Goal: Transaction & Acquisition: Book appointment/travel/reservation

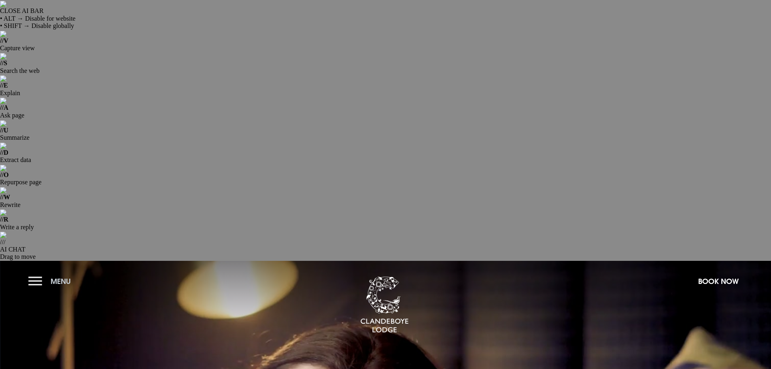
click at [31, 273] on button "Menu" at bounding box center [51, 281] width 47 height 17
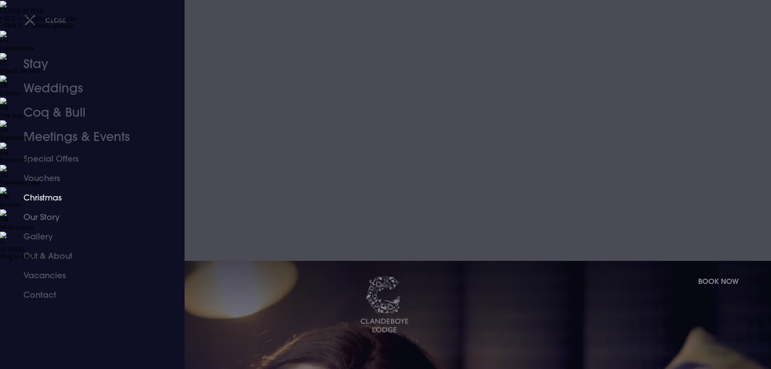
drag, startPoint x: 48, startPoint y: 200, endPoint x: 68, endPoint y: 202, distance: 19.9
click at [48, 200] on link "Christmas" at bounding box center [87, 197] width 128 height 19
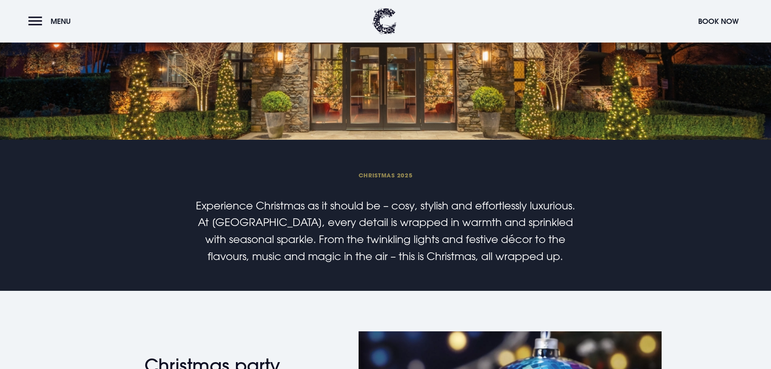
scroll to position [445, 0]
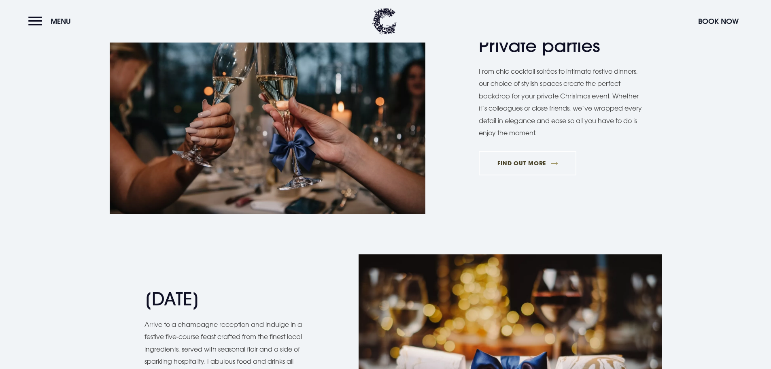
scroll to position [972, 0]
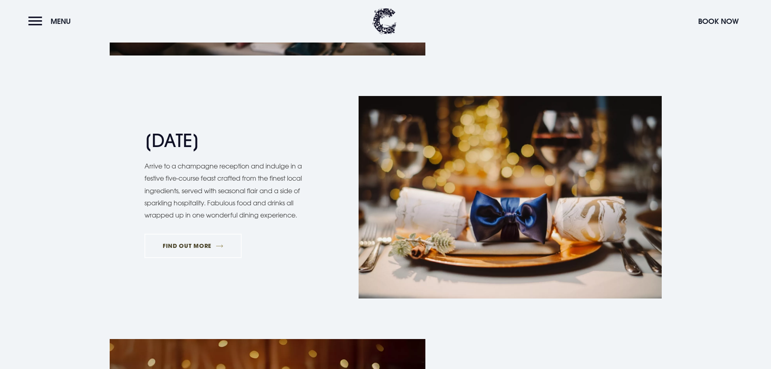
scroll to position [1174, 0]
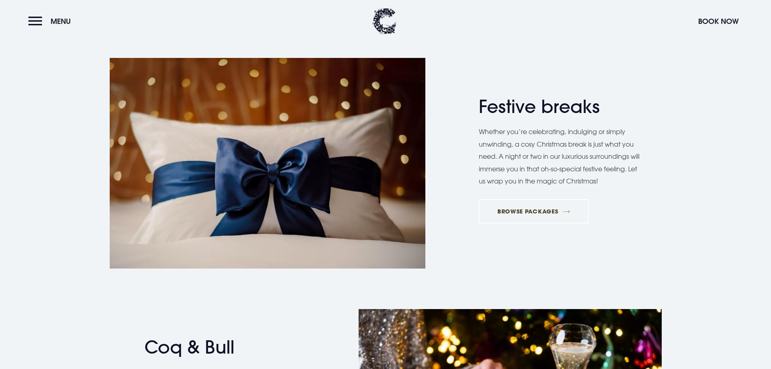
scroll to position [1498, 0]
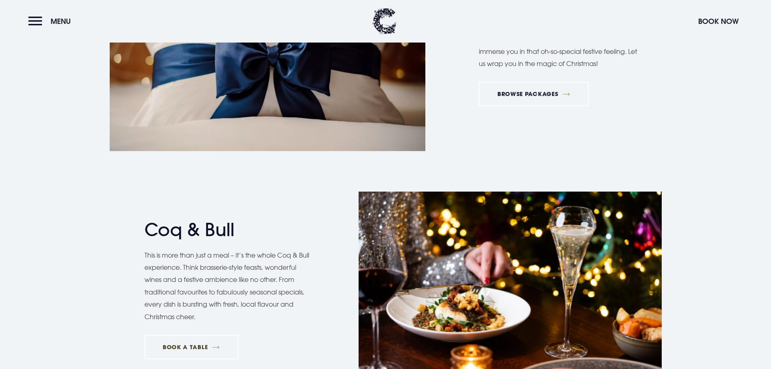
scroll to position [1701, 0]
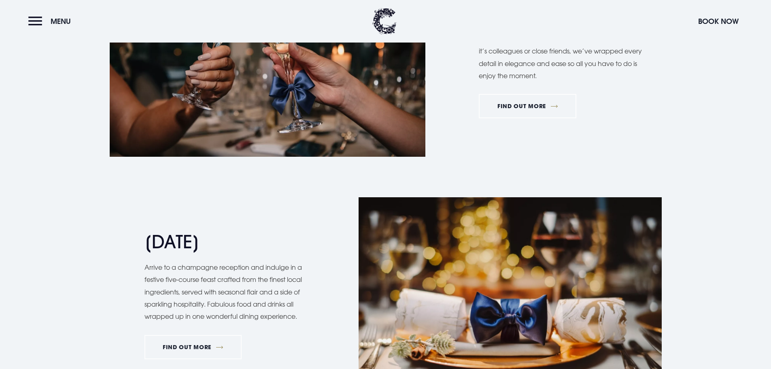
scroll to position [1215, 0]
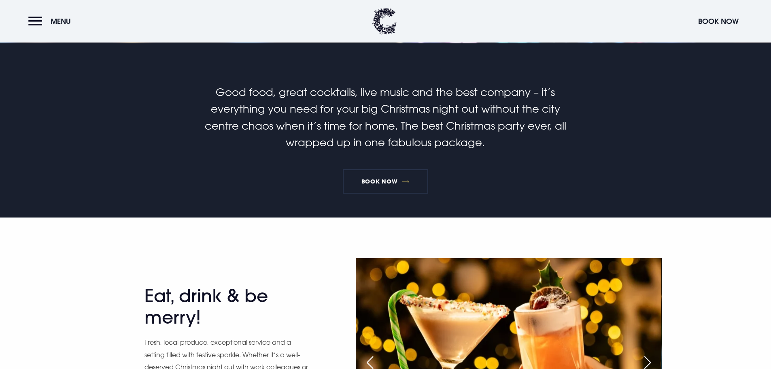
scroll to position [526, 0]
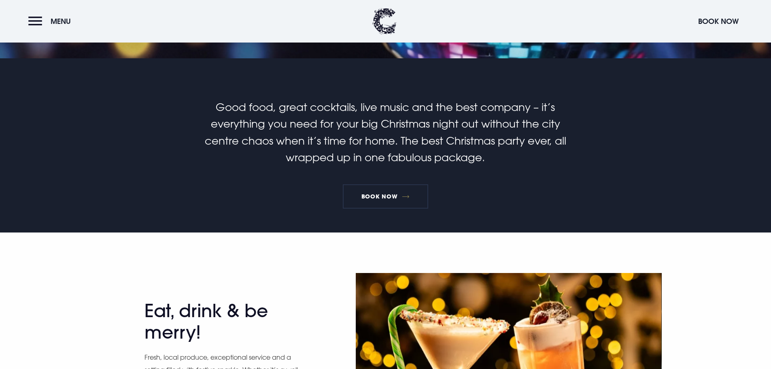
drag, startPoint x: 208, startPoint y: 192, endPoint x: 214, endPoint y: 196, distance: 6.9
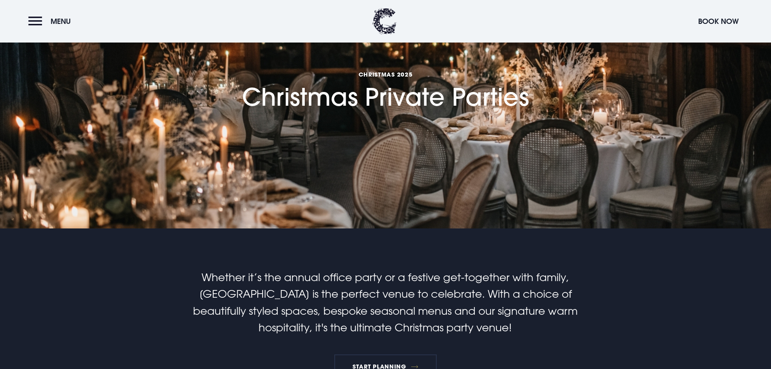
scroll to position [283, 0]
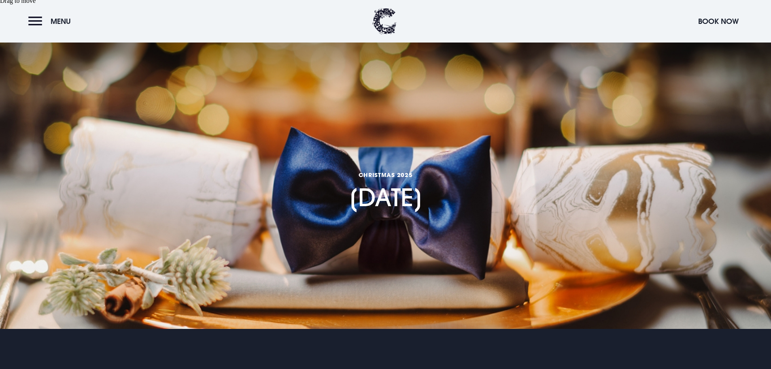
scroll to position [162, 0]
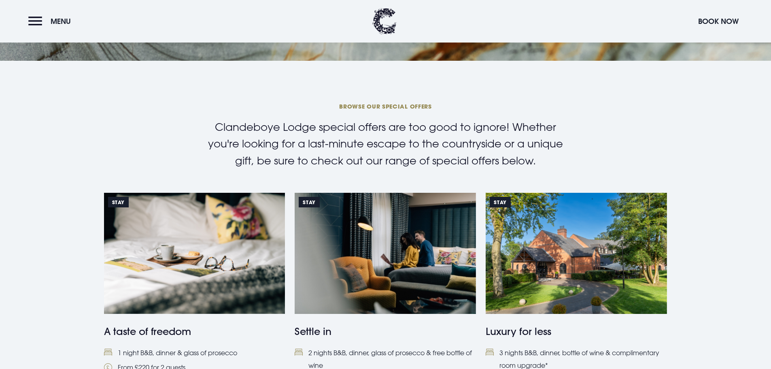
scroll to position [405, 0]
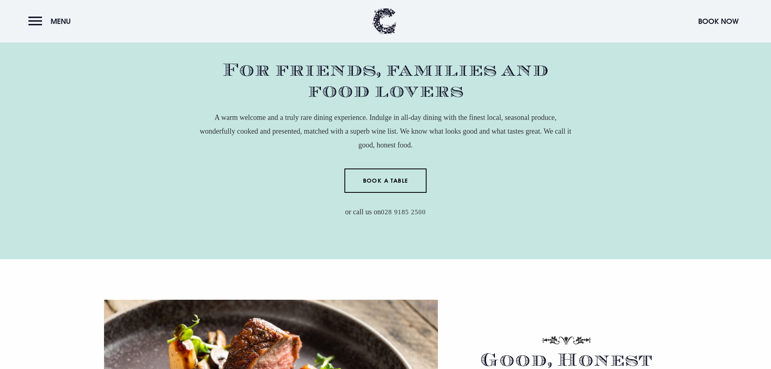
scroll to position [567, 0]
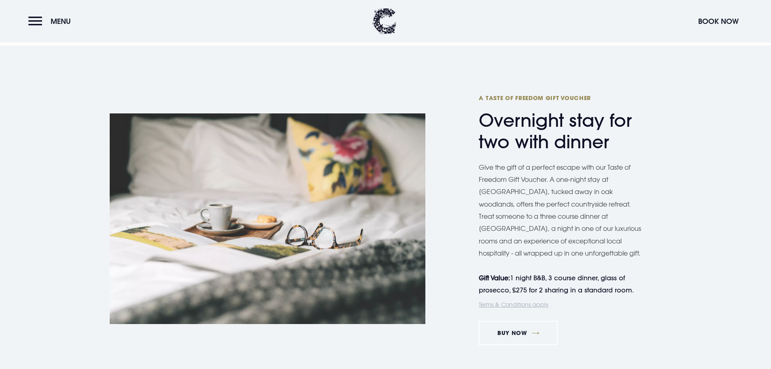
scroll to position [1336, 0]
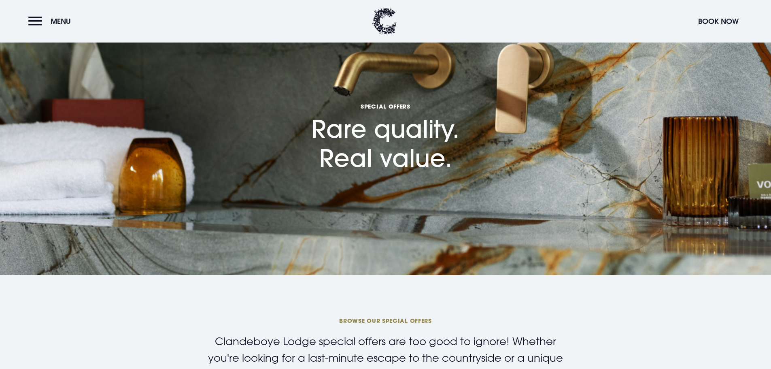
scroll to position [324, 0]
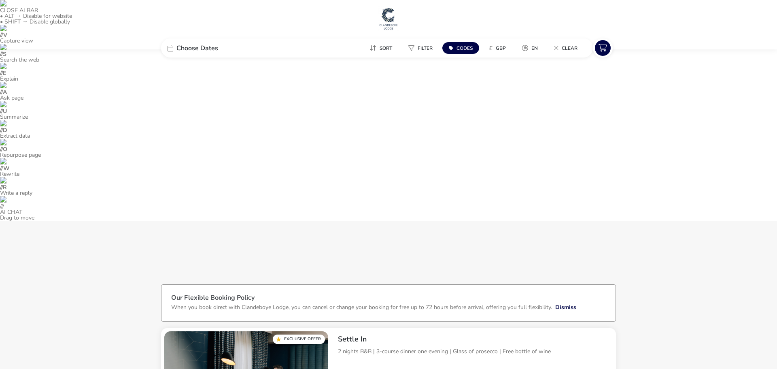
click at [449, 48] on icon at bounding box center [451, 48] width 4 height 5
click at [562, 116] on link at bounding box center [559, 115] width 13 height 13
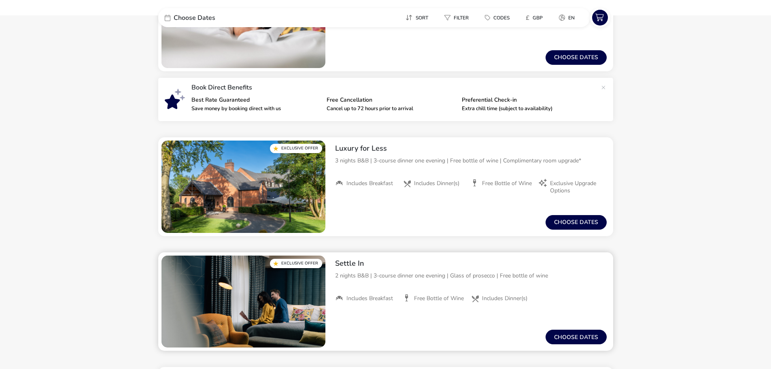
scroll to position [347, 0]
